Goal: Information Seeking & Learning: Learn about a topic

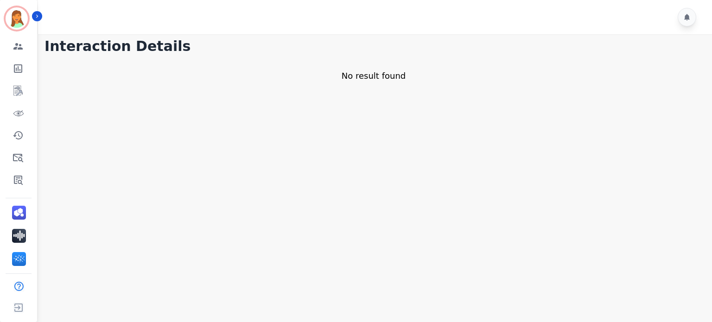
click at [306, 183] on main "Interaction Details No result found" at bounding box center [373, 195] width 677 height 322
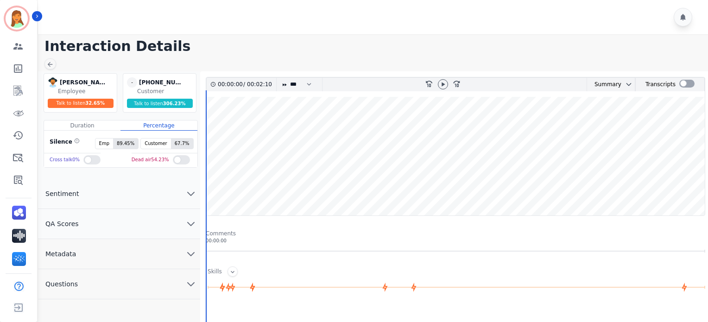
click at [132, 257] on button "Metadata" at bounding box center [119, 254] width 162 height 30
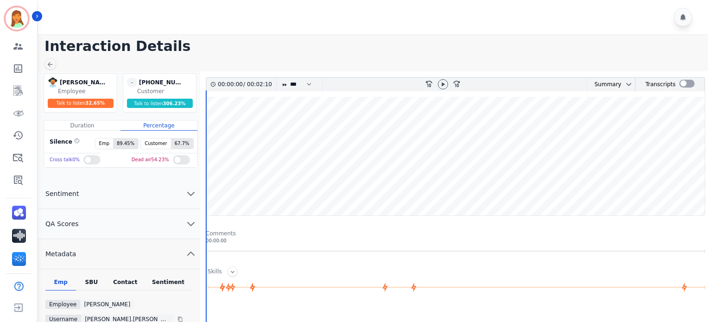
click at [128, 281] on div "Contact" at bounding box center [125, 285] width 37 height 12
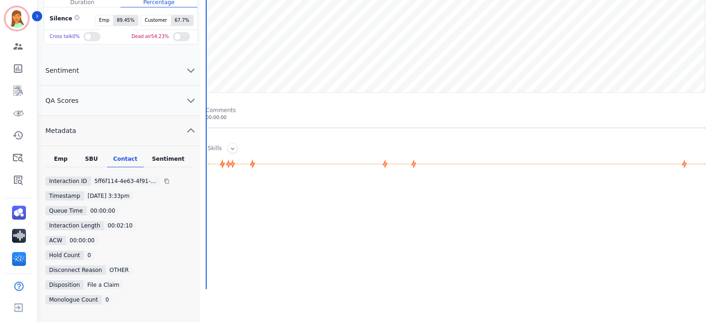
drag, startPoint x: 126, startPoint y: 286, endPoint x: 127, endPoint y: 276, distance: 9.8
click at [127, 276] on div "Emp SBU Contact Sentiment Interaction ID 5ff6f114-4e63-4f91-8b41-892c0fa15dfa T…" at bounding box center [119, 241] width 162 height 173
drag, startPoint x: 128, startPoint y: 270, endPoint x: 97, endPoint y: 263, distance: 31.4
click at [97, 263] on div "Emp SBU Contact Sentiment Interaction ID 5ff6f114-4e63-4f91-8b41-892c0fa15dfa T…" at bounding box center [119, 241] width 162 height 173
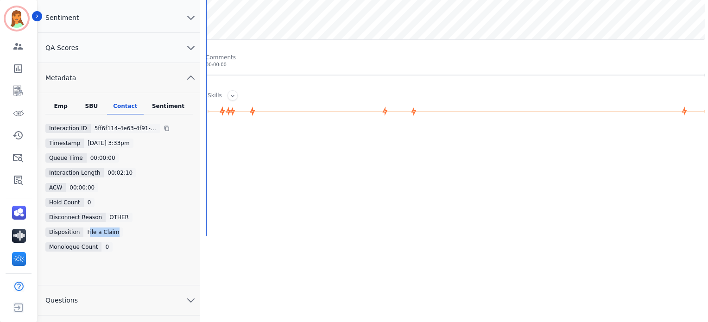
drag, startPoint x: 123, startPoint y: 233, endPoint x: 85, endPoint y: 233, distance: 38.0
click at [85, 233] on div "File a Claim" at bounding box center [137, 232] width 109 height 9
drag, startPoint x: 583, startPoint y: 212, endPoint x: 589, endPoint y: 229, distance: 18.8
click at [592, 217] on div at bounding box center [457, 223] width 502 height 185
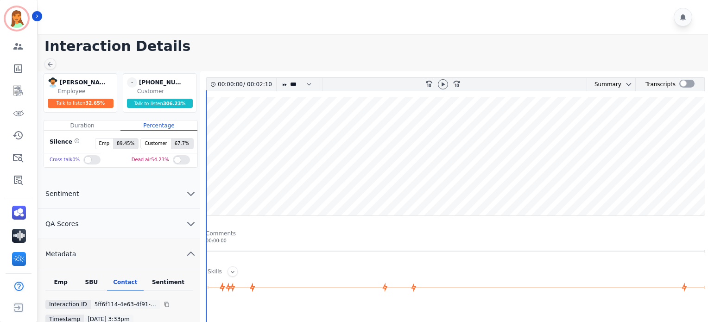
scroll to position [62, 0]
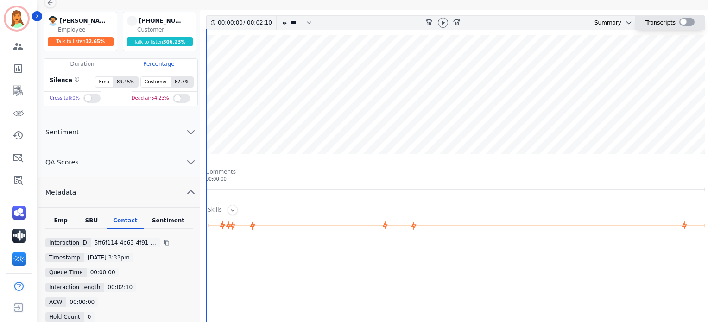
click at [681, 22] on div at bounding box center [687, 22] width 15 height 8
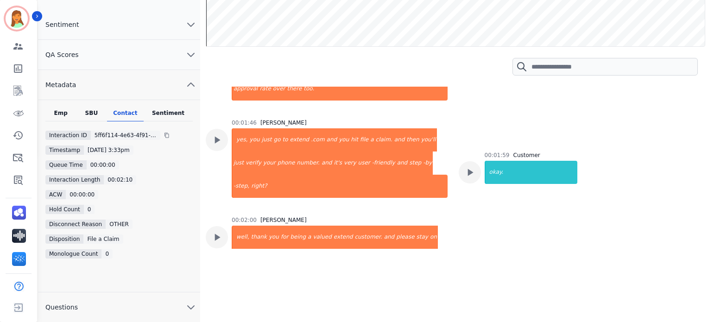
scroll to position [614, 0]
